Goal: Find specific page/section: Find specific page/section

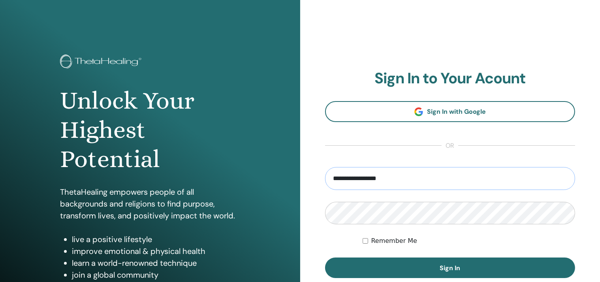
type input "**********"
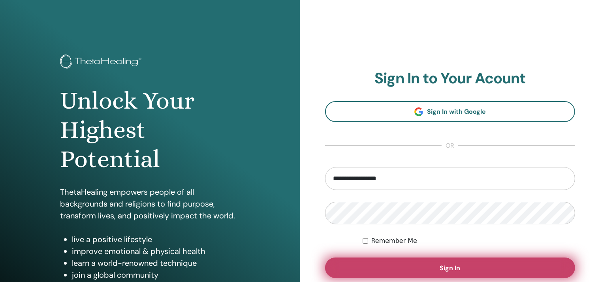
click at [392, 264] on button "Sign In" at bounding box center [450, 268] width 251 height 21
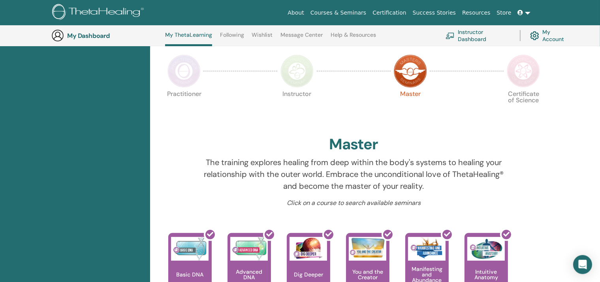
scroll to position [148, 0]
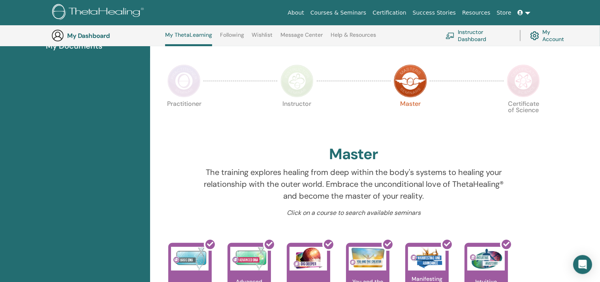
click at [523, 79] on img at bounding box center [523, 80] width 33 height 33
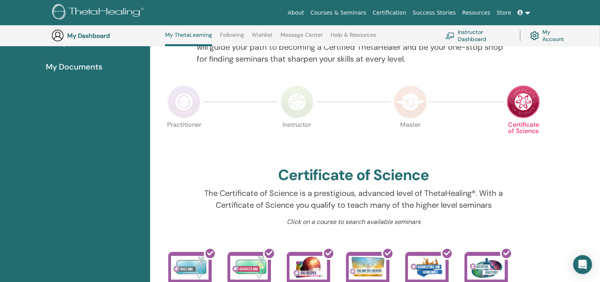
scroll to position [122, 0]
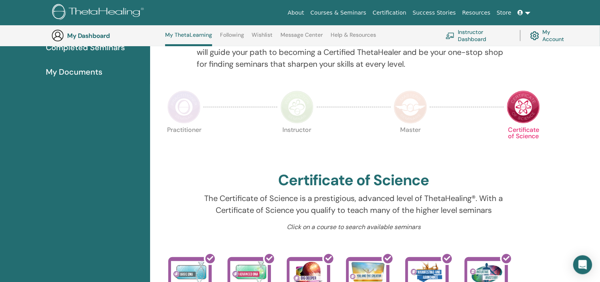
click at [404, 105] on img at bounding box center [410, 106] width 33 height 33
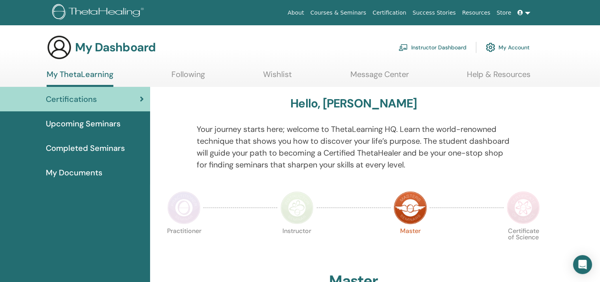
click at [98, 173] on span "My Documents" at bounding box center [74, 173] width 57 height 12
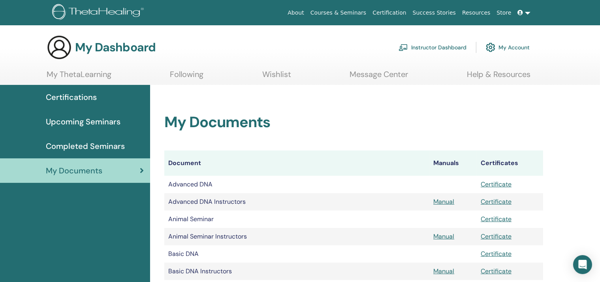
click at [99, 147] on span "Completed Seminars" at bounding box center [85, 146] width 79 height 12
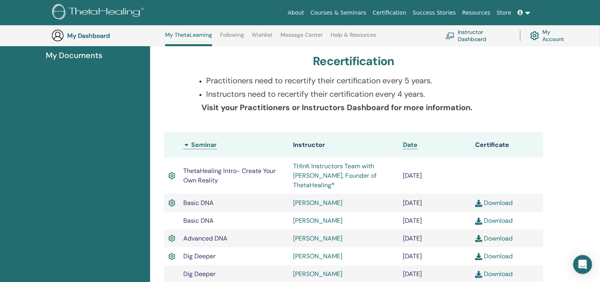
scroll to position [136, 0]
